Goal: Navigation & Orientation: Find specific page/section

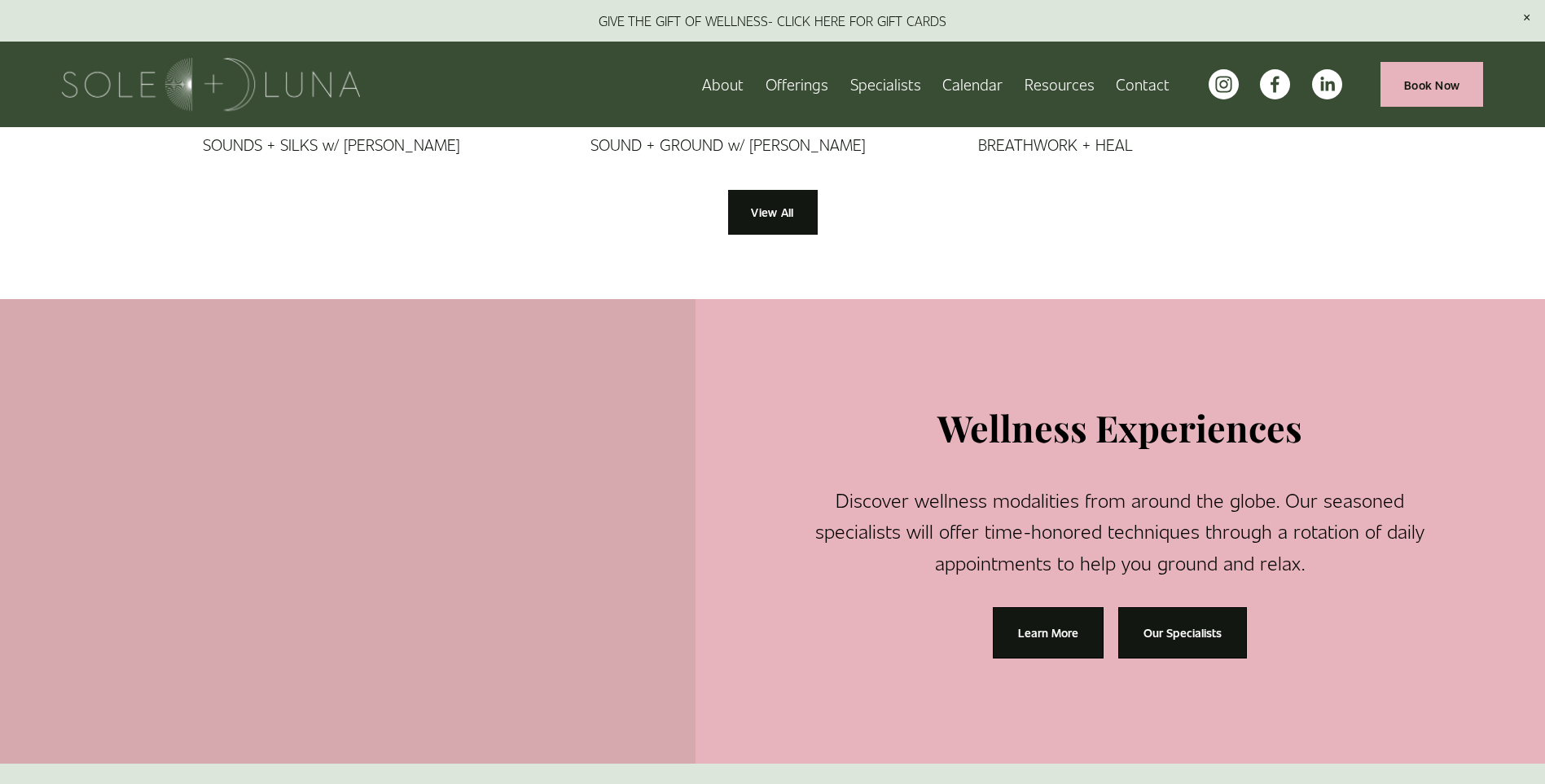
scroll to position [1613, 0]
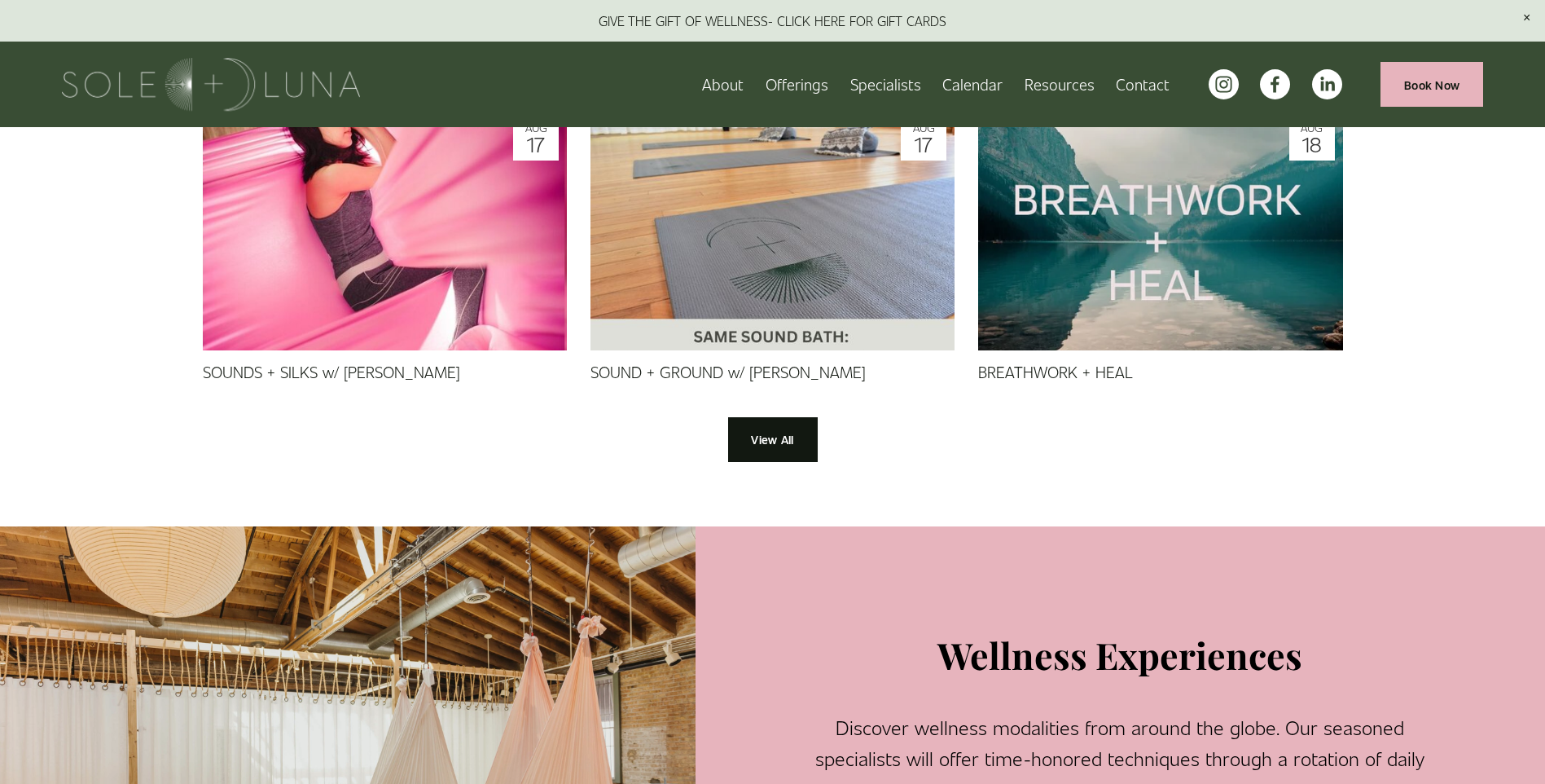
click at [896, 82] on link "Specialists" at bounding box center [886, 85] width 71 height 29
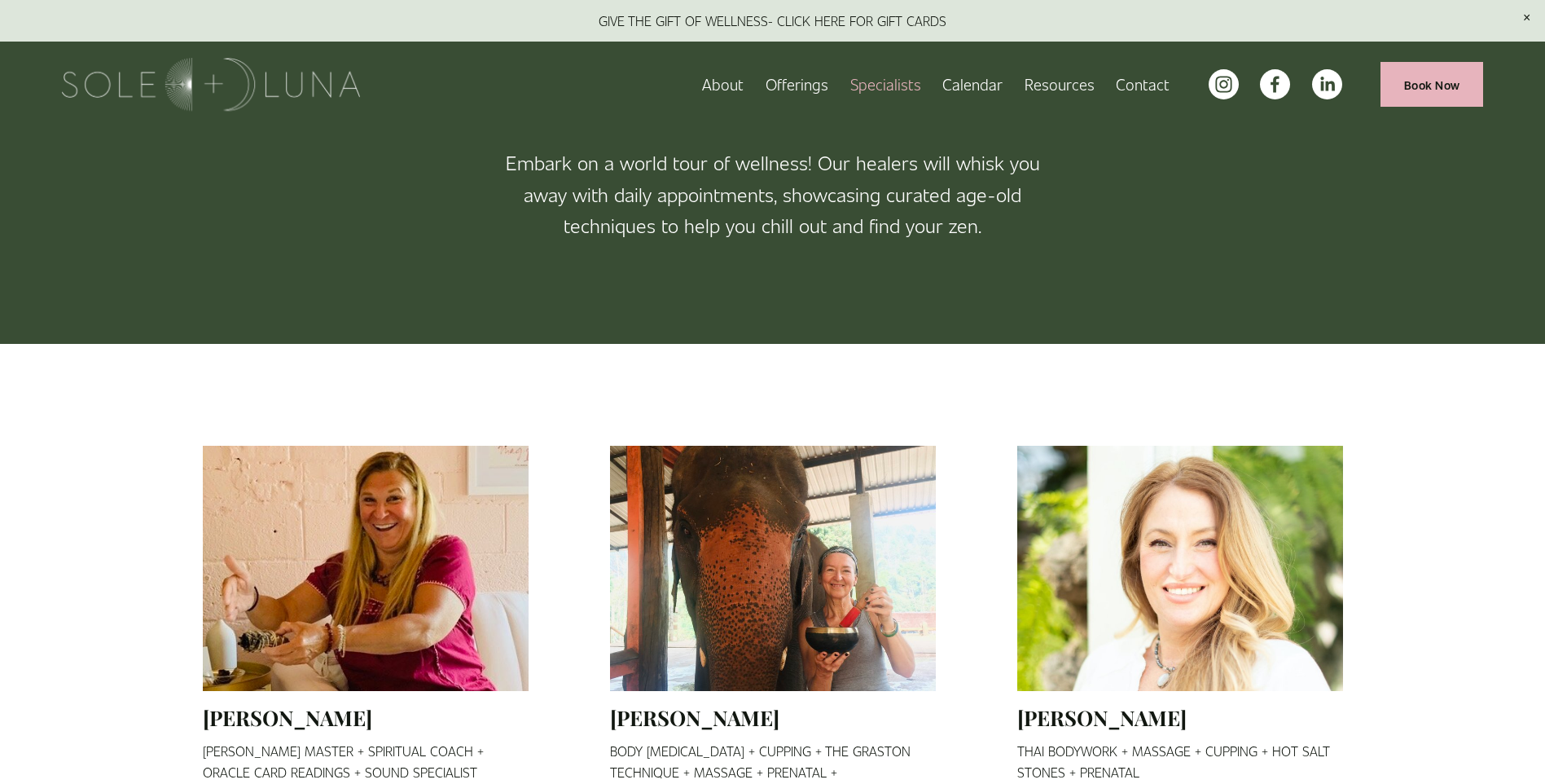
scroll to position [163, 0]
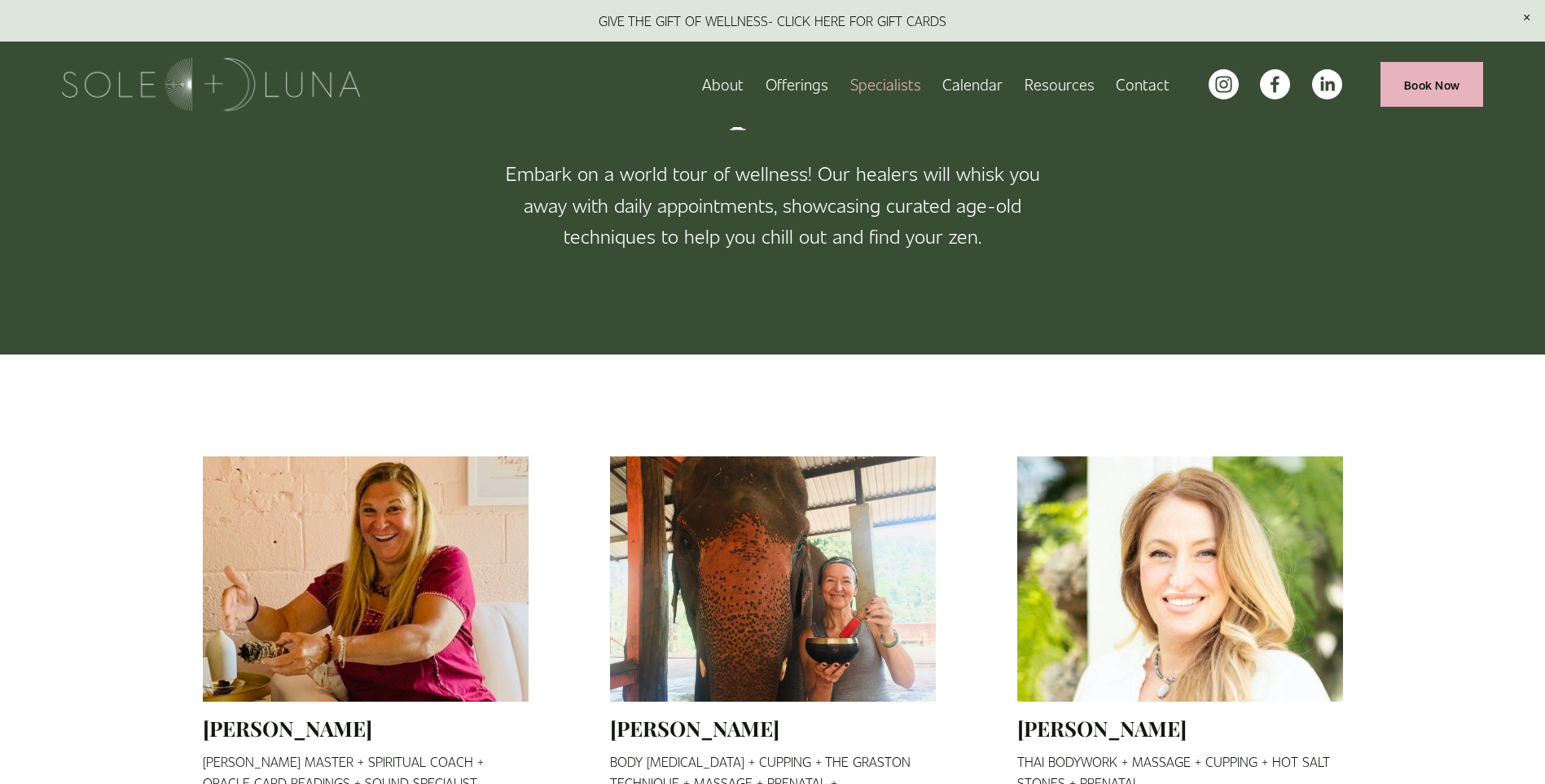
click at [0, 0] on span "Wellness Experiences" at bounding box center [0, 0] width 0 height 0
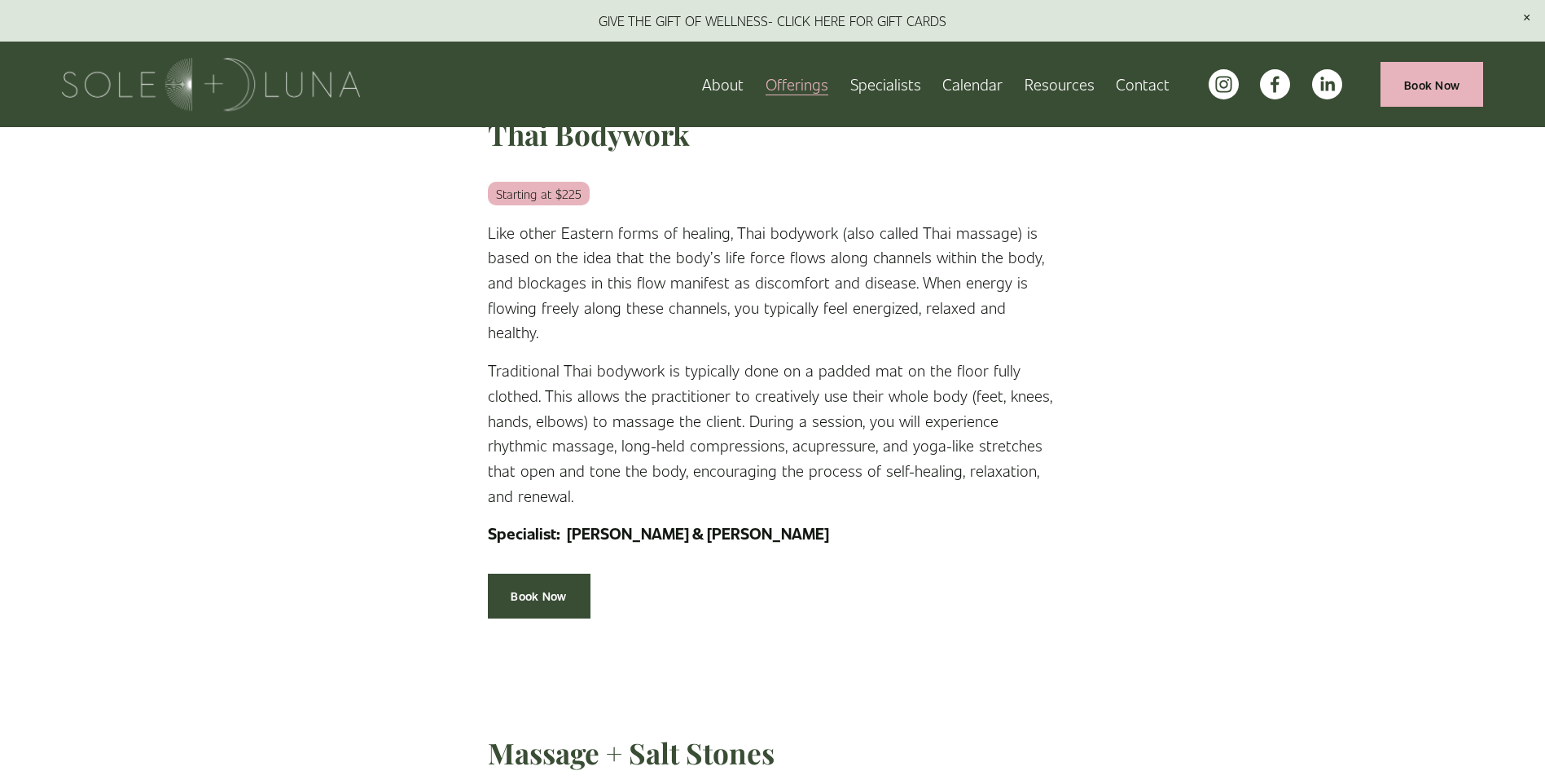
scroll to position [2525, 0]
